Goal: Information Seeking & Learning: Learn about a topic

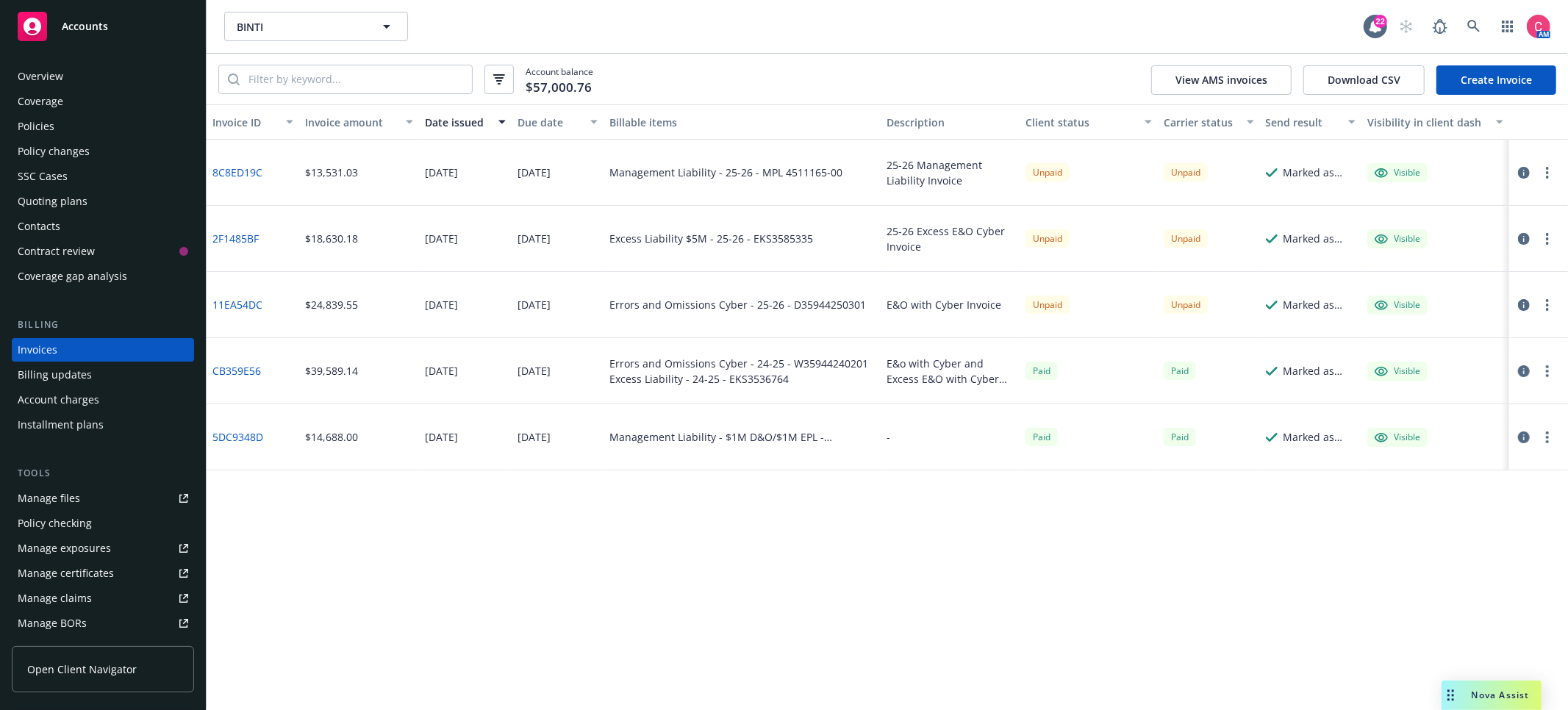
scroll to position [45, 0]
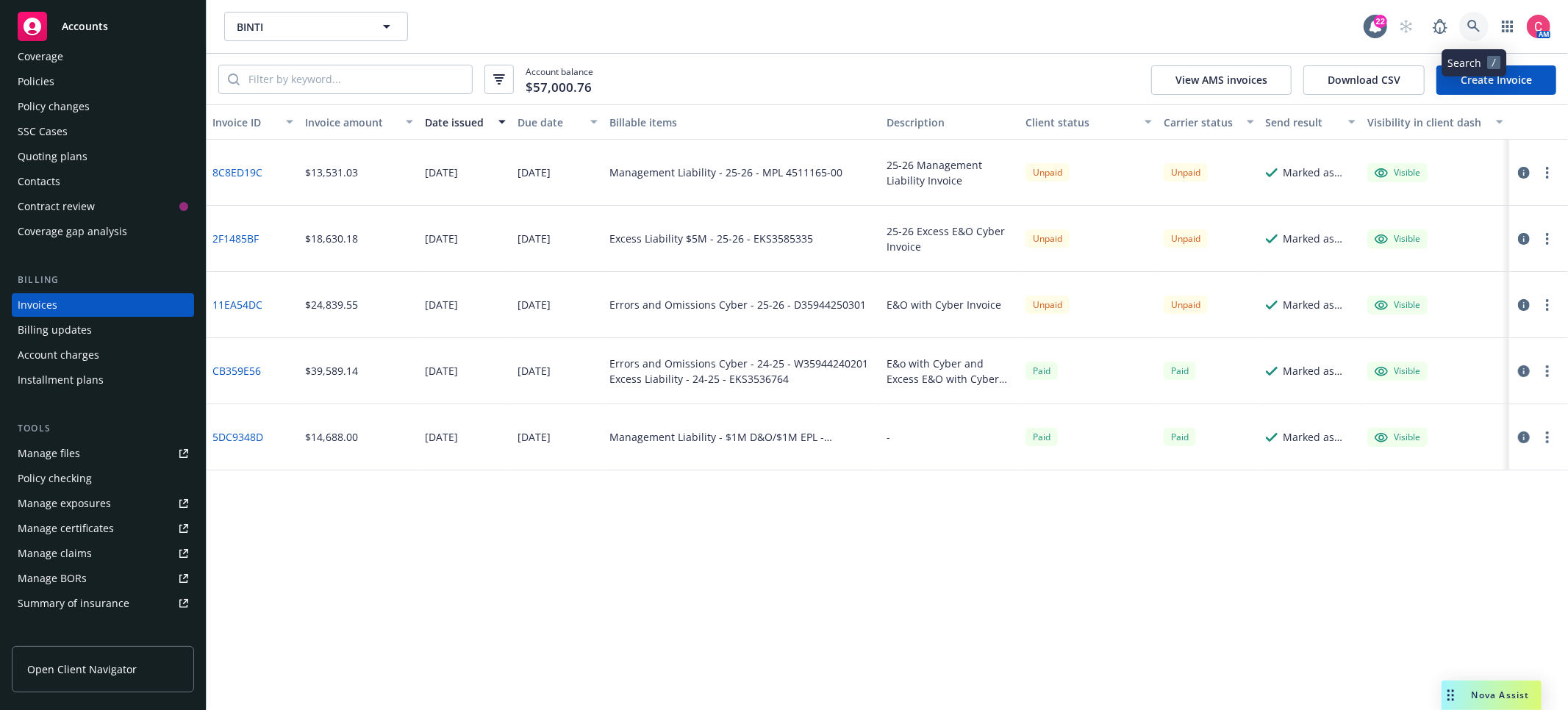
click at [1470, 29] on icon at bounding box center [1474, 27] width 13 height 13
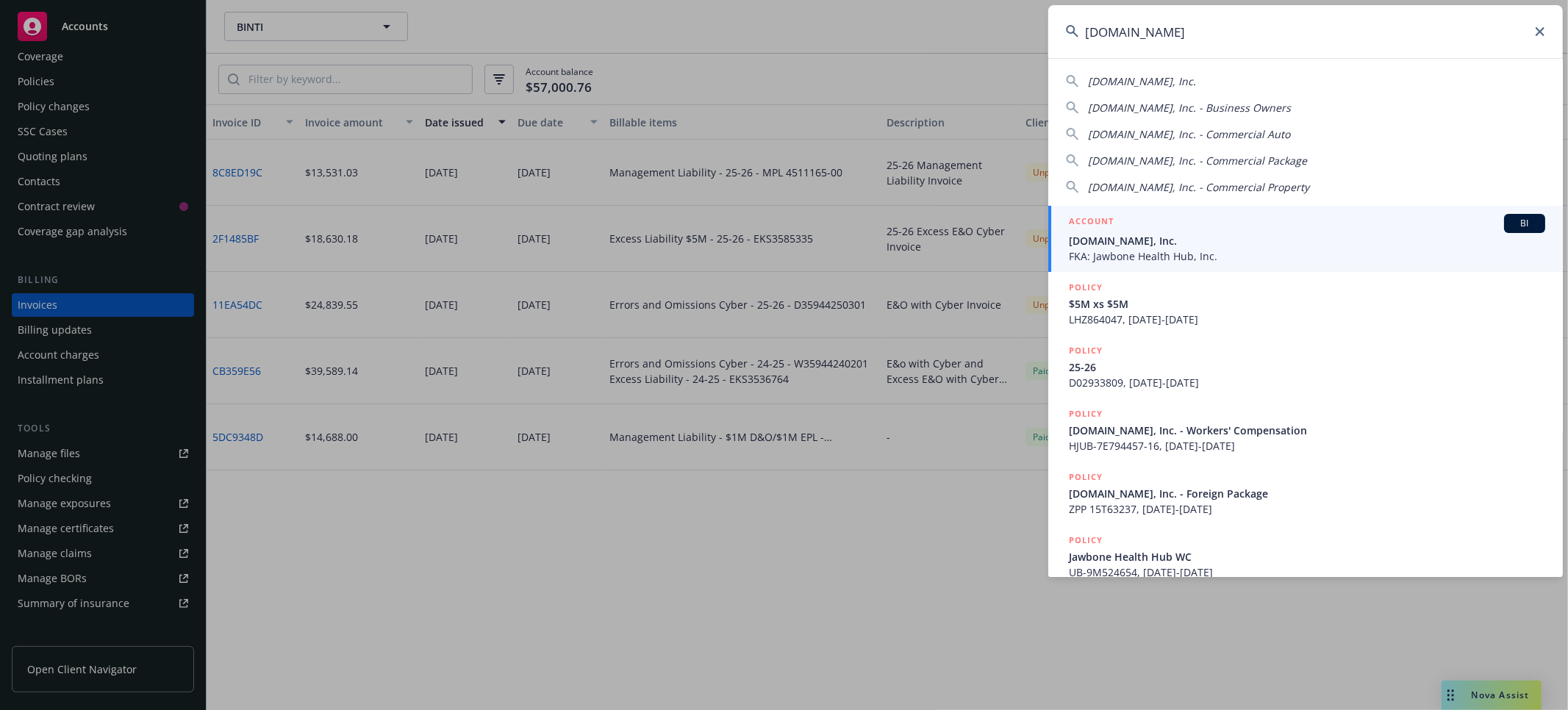
type input "[DOMAIN_NAME]"
click at [1162, 241] on span "[DOMAIN_NAME], Inc." at bounding box center [1307, 241] width 476 height 16
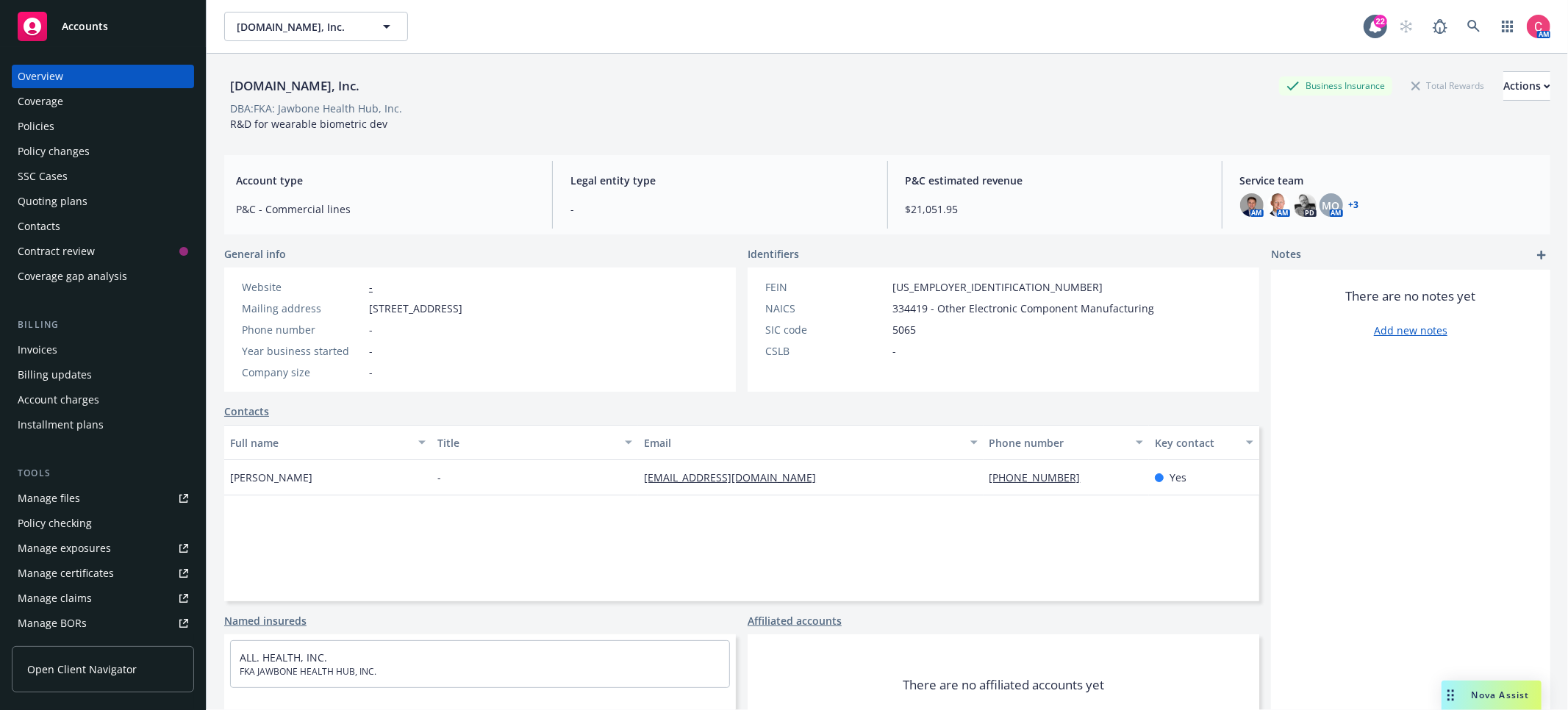
click at [113, 115] on div "Policies" at bounding box center [103, 126] width 171 height 24
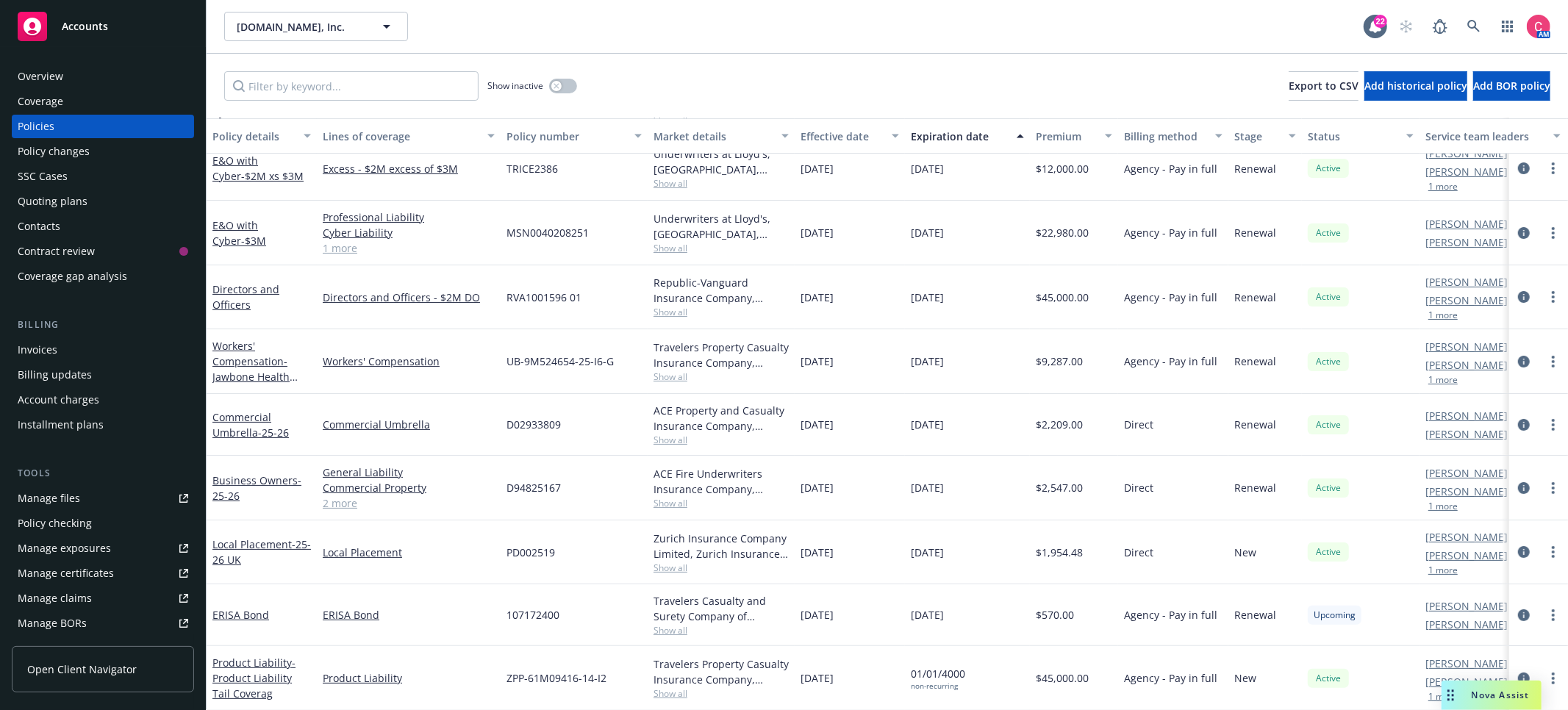
scroll to position [134, 0]
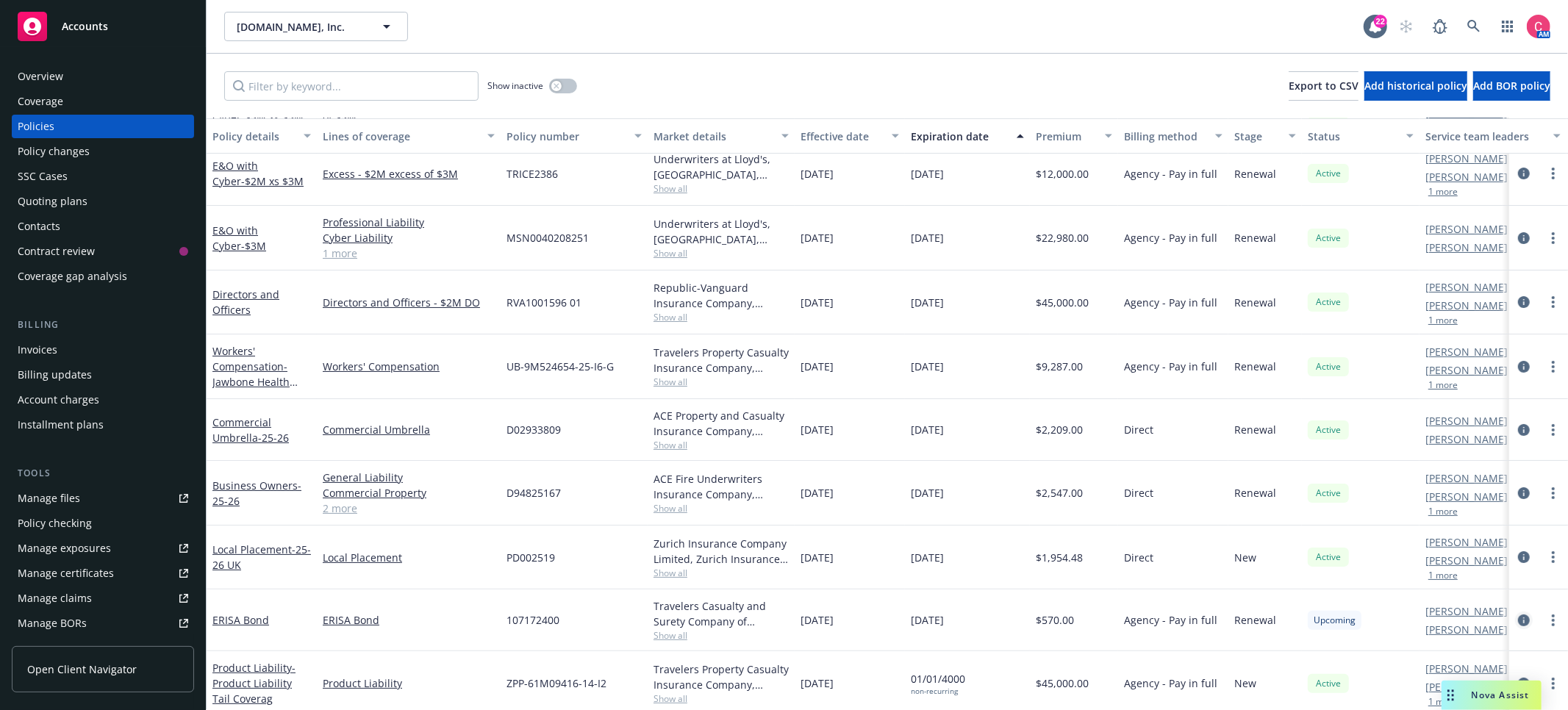
click at [1518, 618] on icon "circleInformation" at bounding box center [1524, 620] width 12 height 12
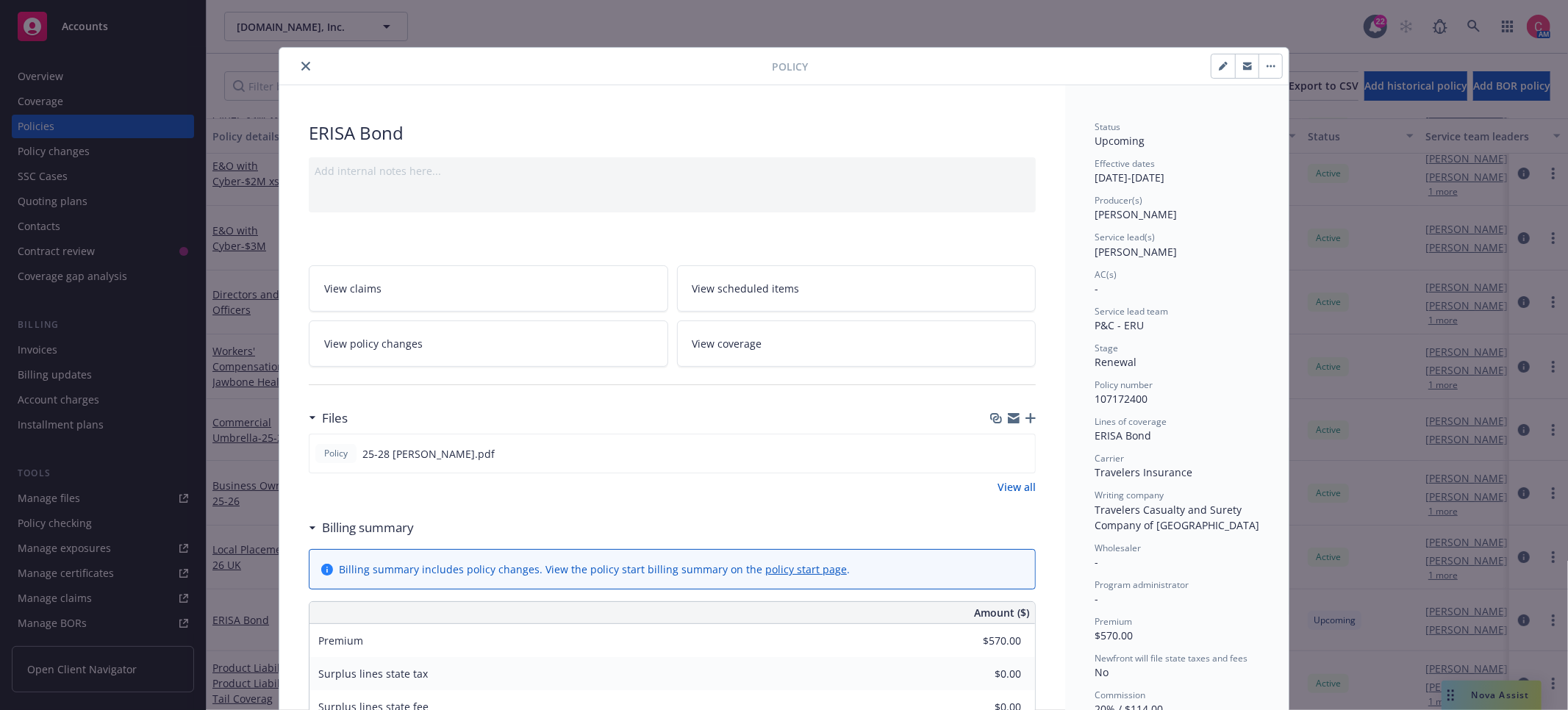
click at [611, 347] on link "View policy changes" at bounding box center [489, 344] width 360 height 46
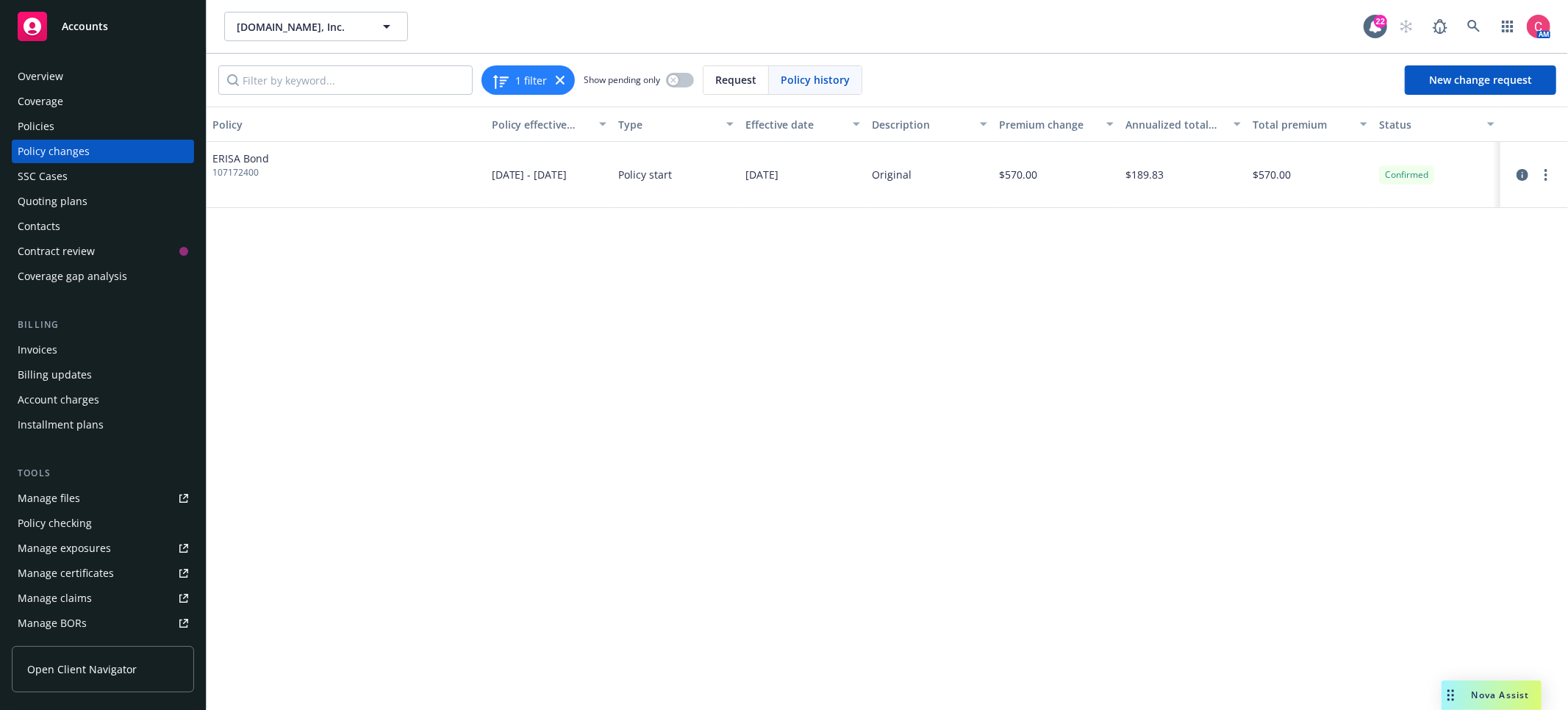
click at [45, 122] on div "Policies" at bounding box center [36, 126] width 36 height 24
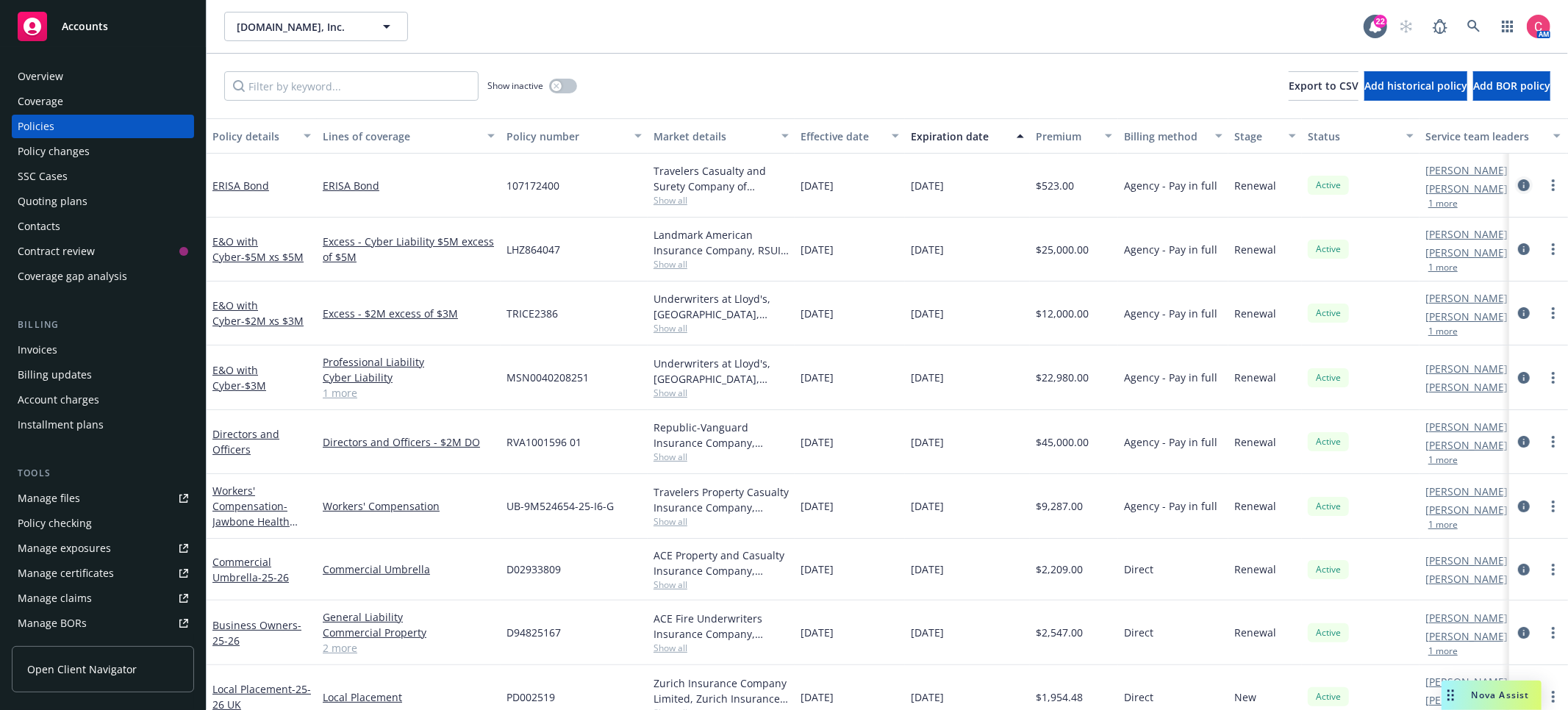
click at [1524, 187] on icon "circleInformation" at bounding box center [1524, 185] width 12 height 12
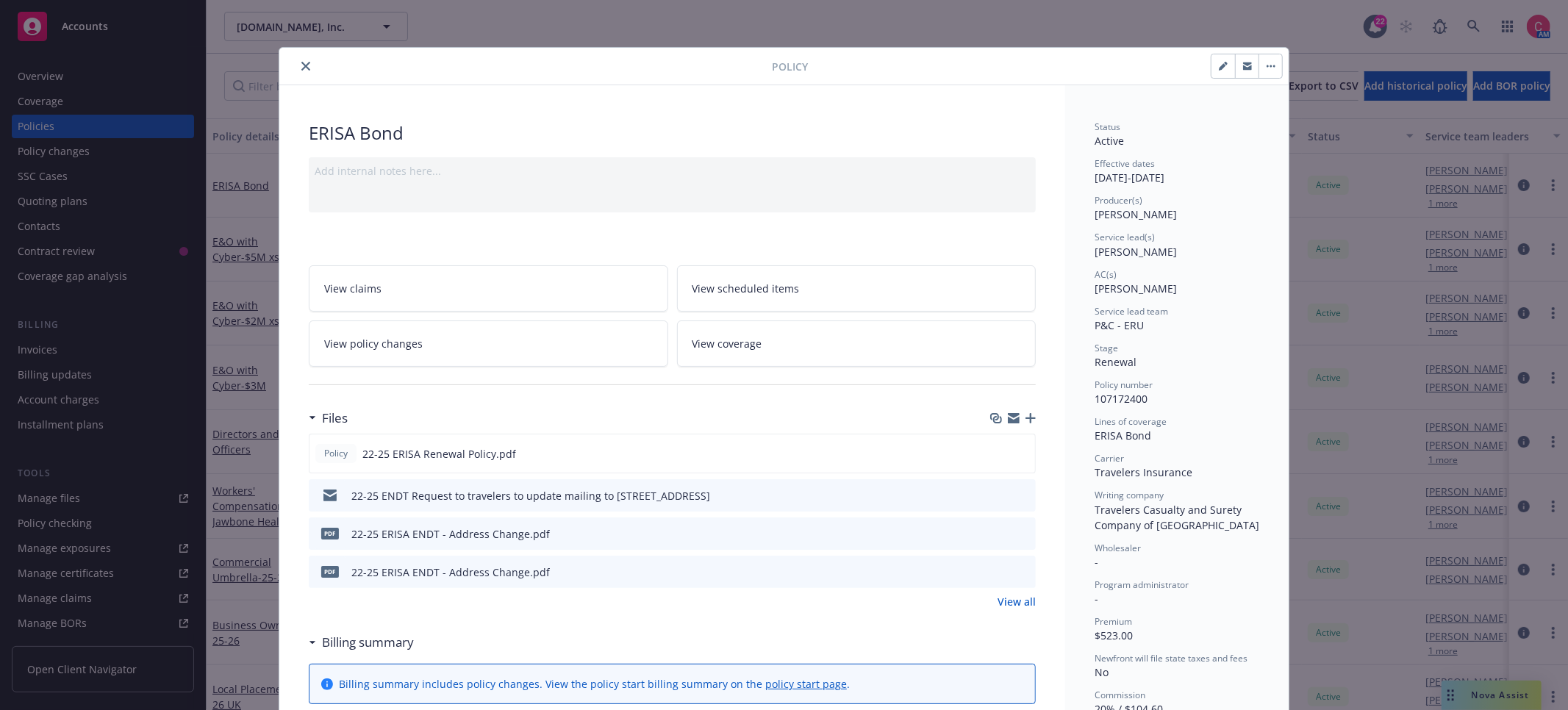
click at [527, 359] on link "View policy changes" at bounding box center [489, 344] width 360 height 46
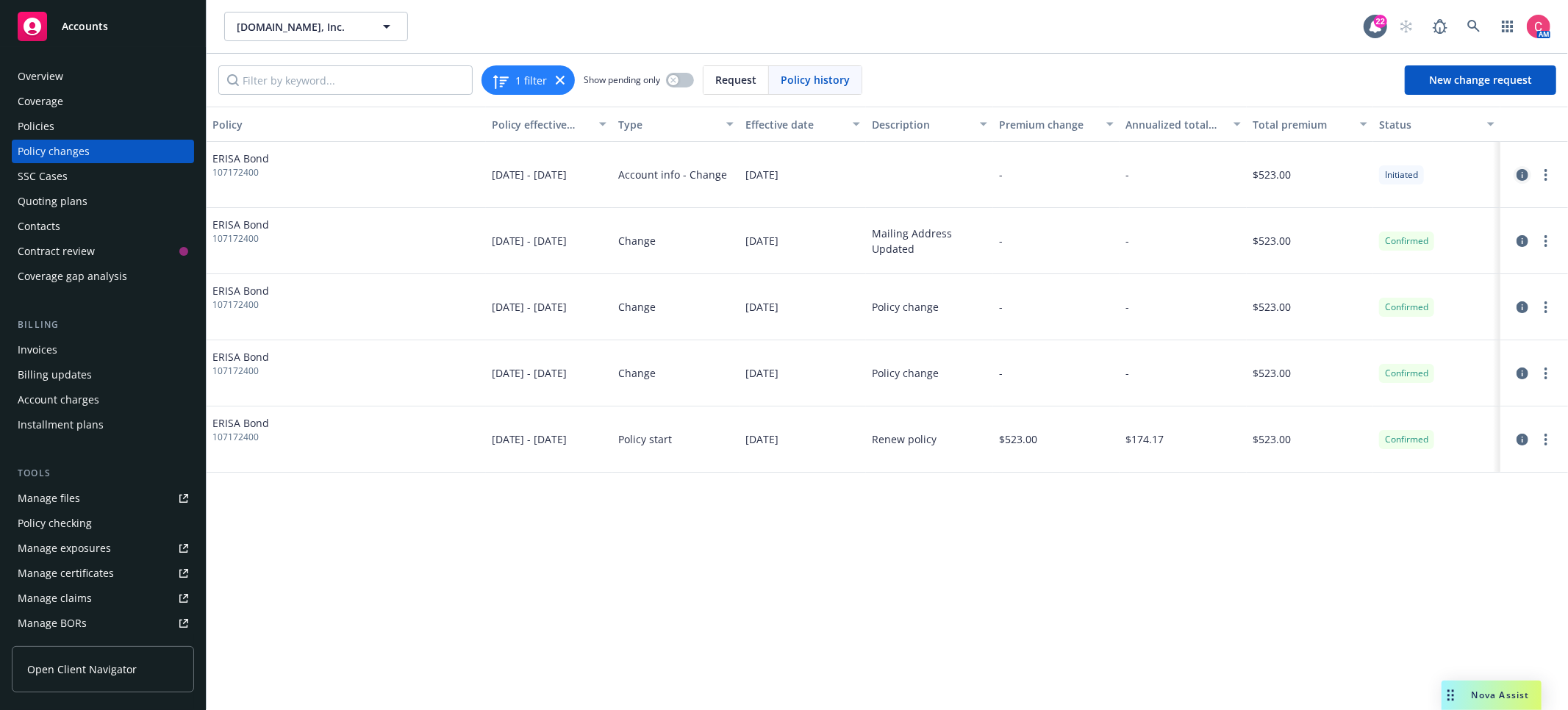
click at [1525, 178] on icon "circleInformation" at bounding box center [1523, 175] width 12 height 12
